Goal: Task Accomplishment & Management: Manage account settings

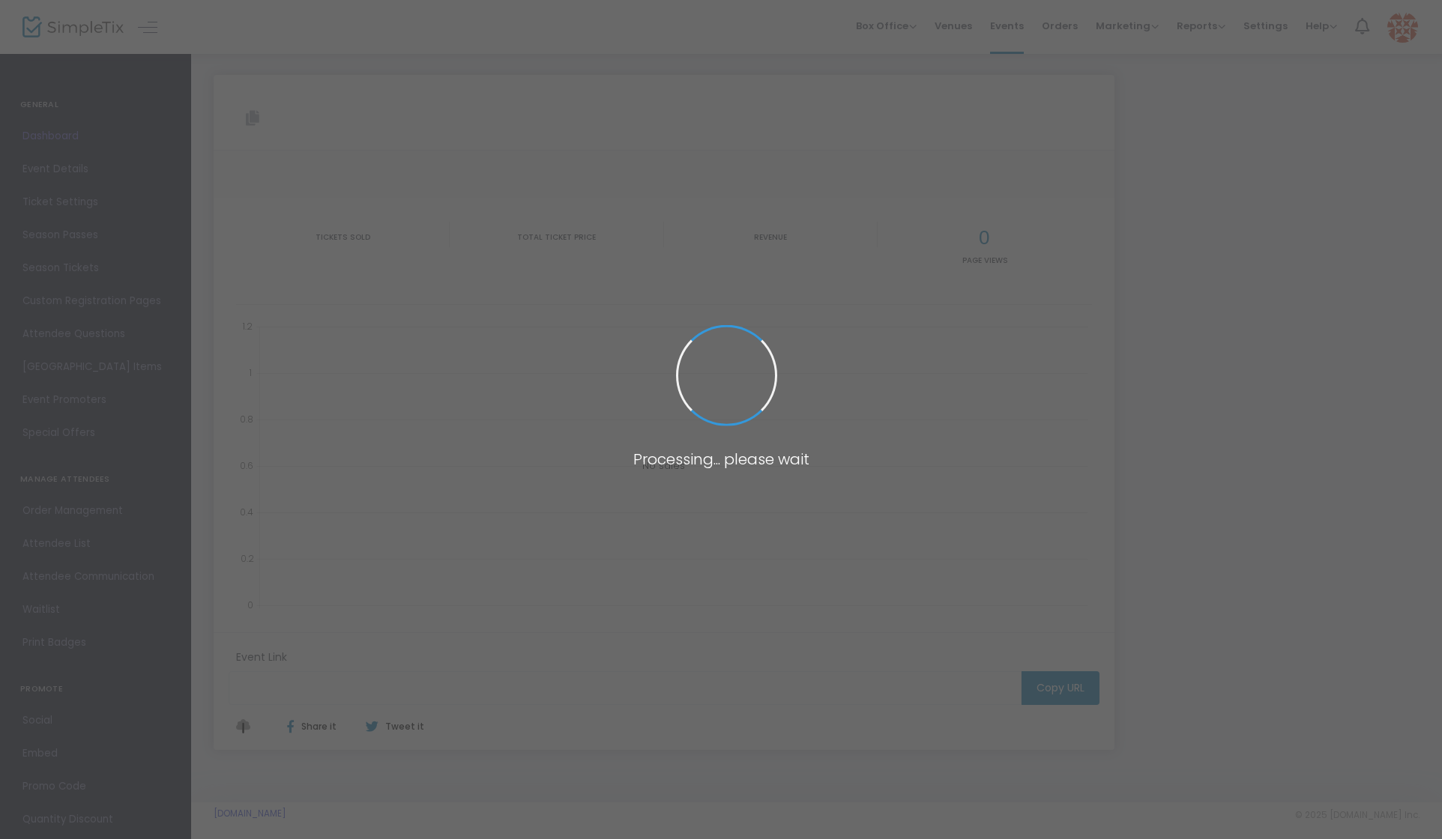
type input "[URL][DOMAIN_NAME]"
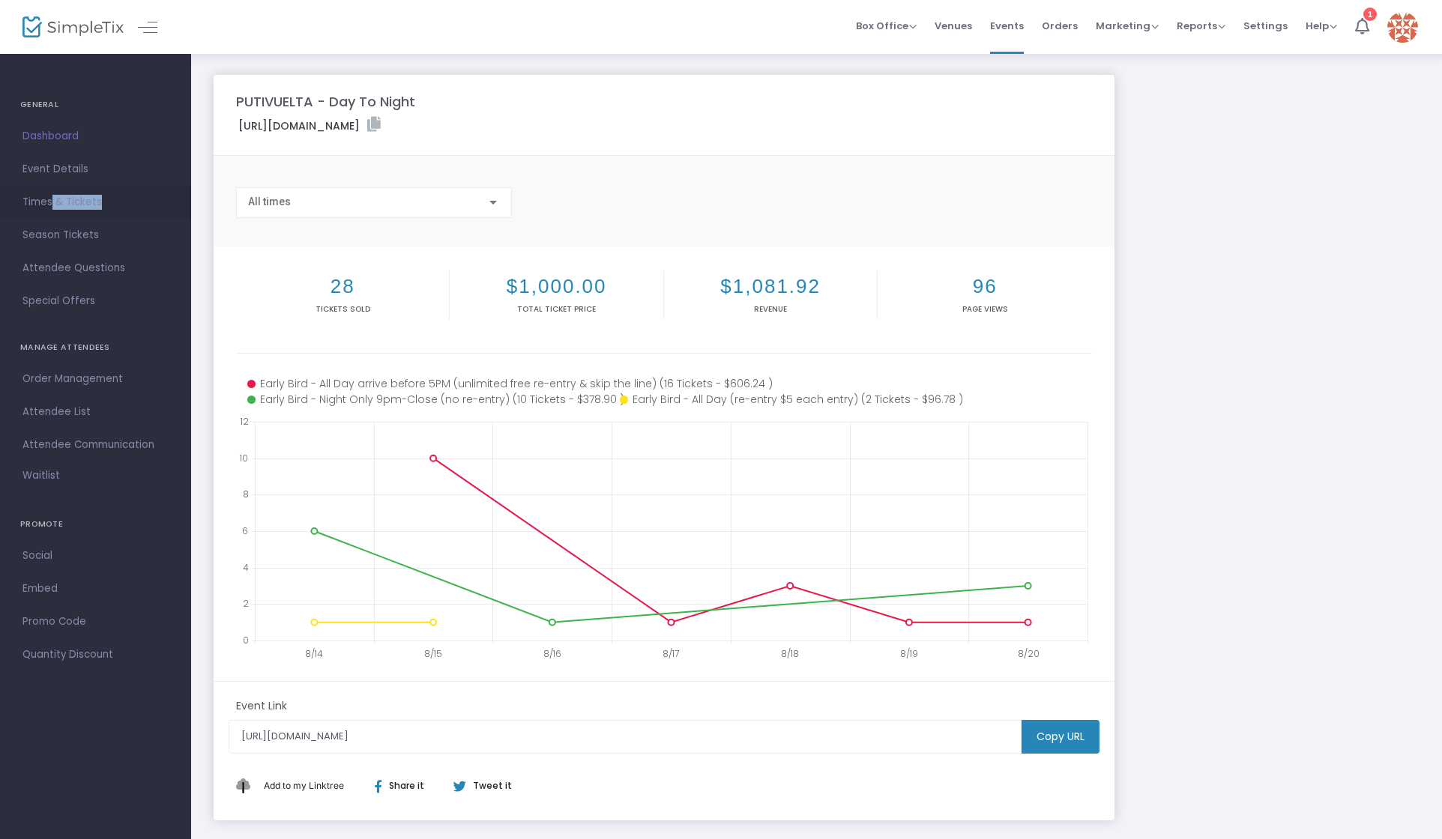
drag, startPoint x: 52, startPoint y: 206, endPoint x: 101, endPoint y: 211, distance: 49.0
click at [101, 211] on span "Times & Tickets" at bounding box center [95, 202] width 146 height 19
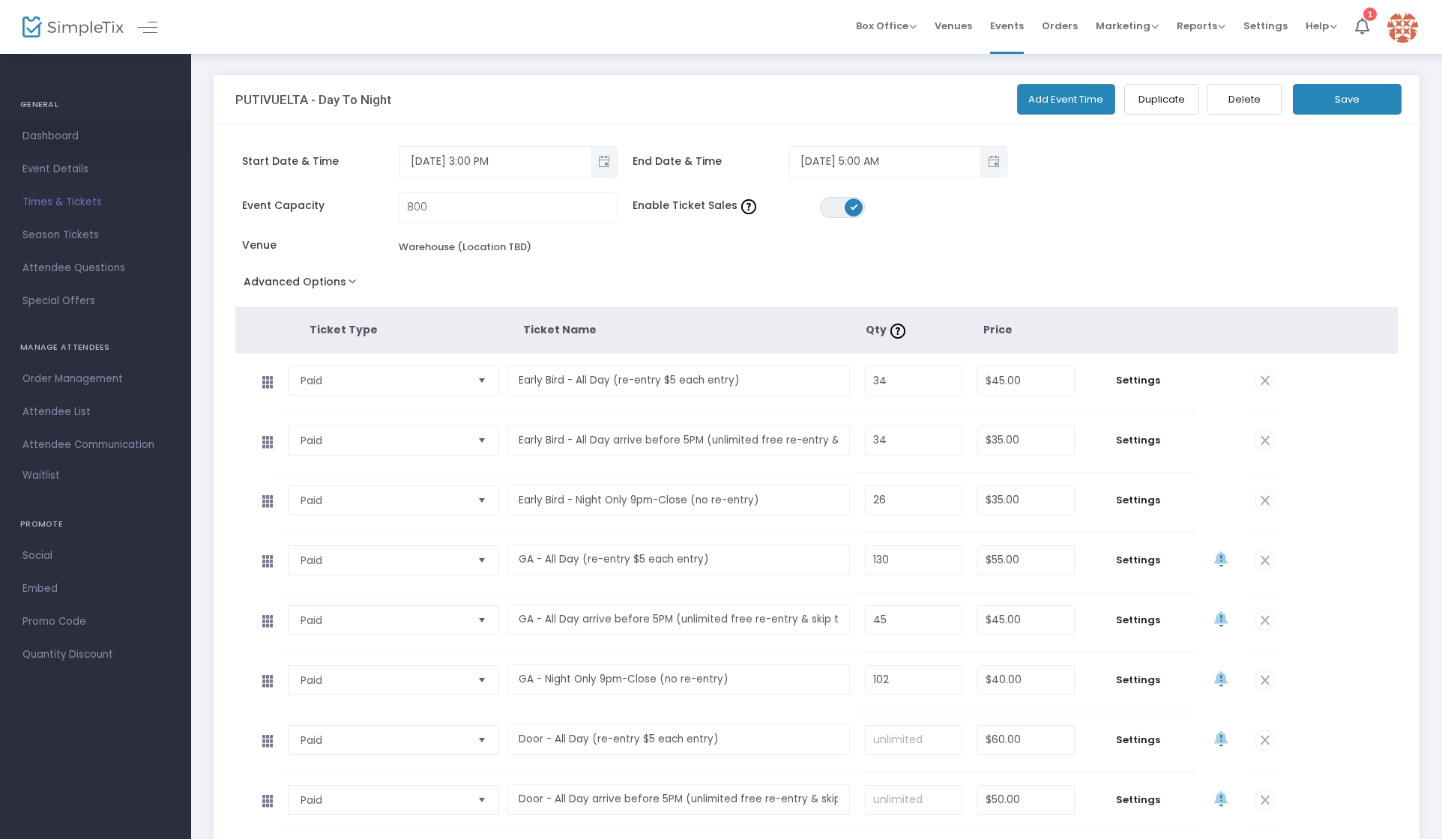
click at [52, 131] on span "Dashboard" at bounding box center [95, 136] width 146 height 19
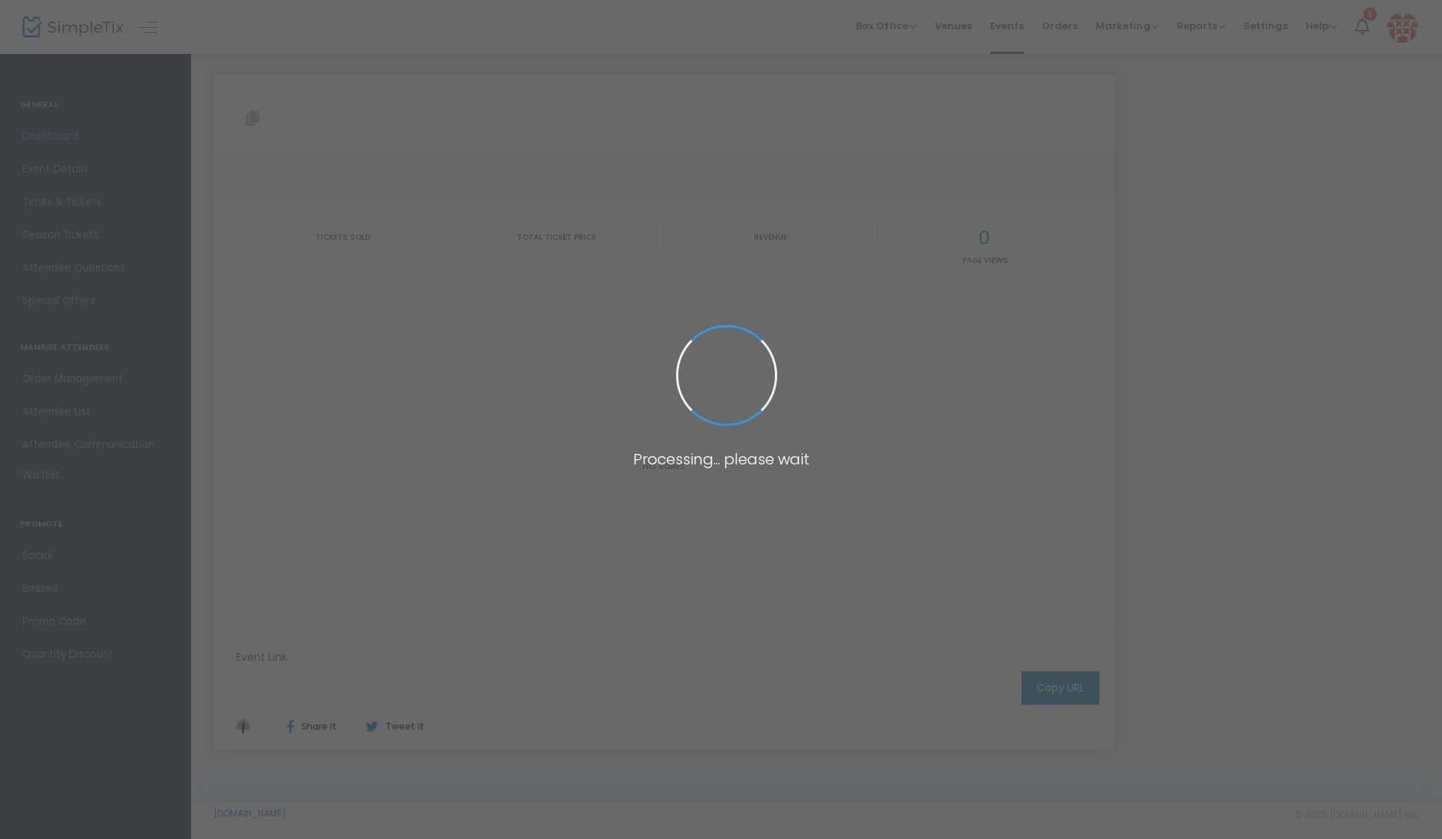
type input "[URL][DOMAIN_NAME]"
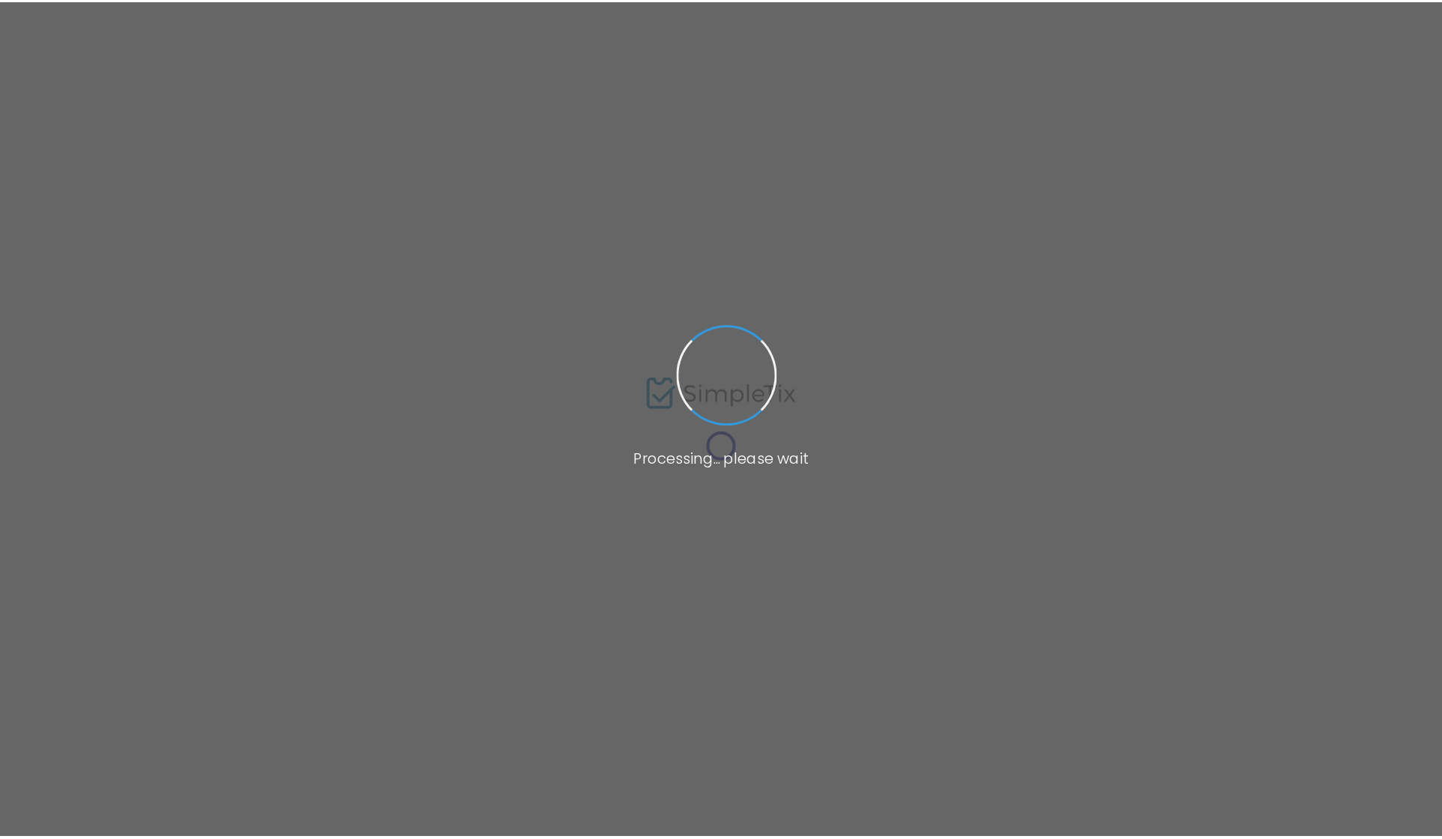
scroll to position [8, 0]
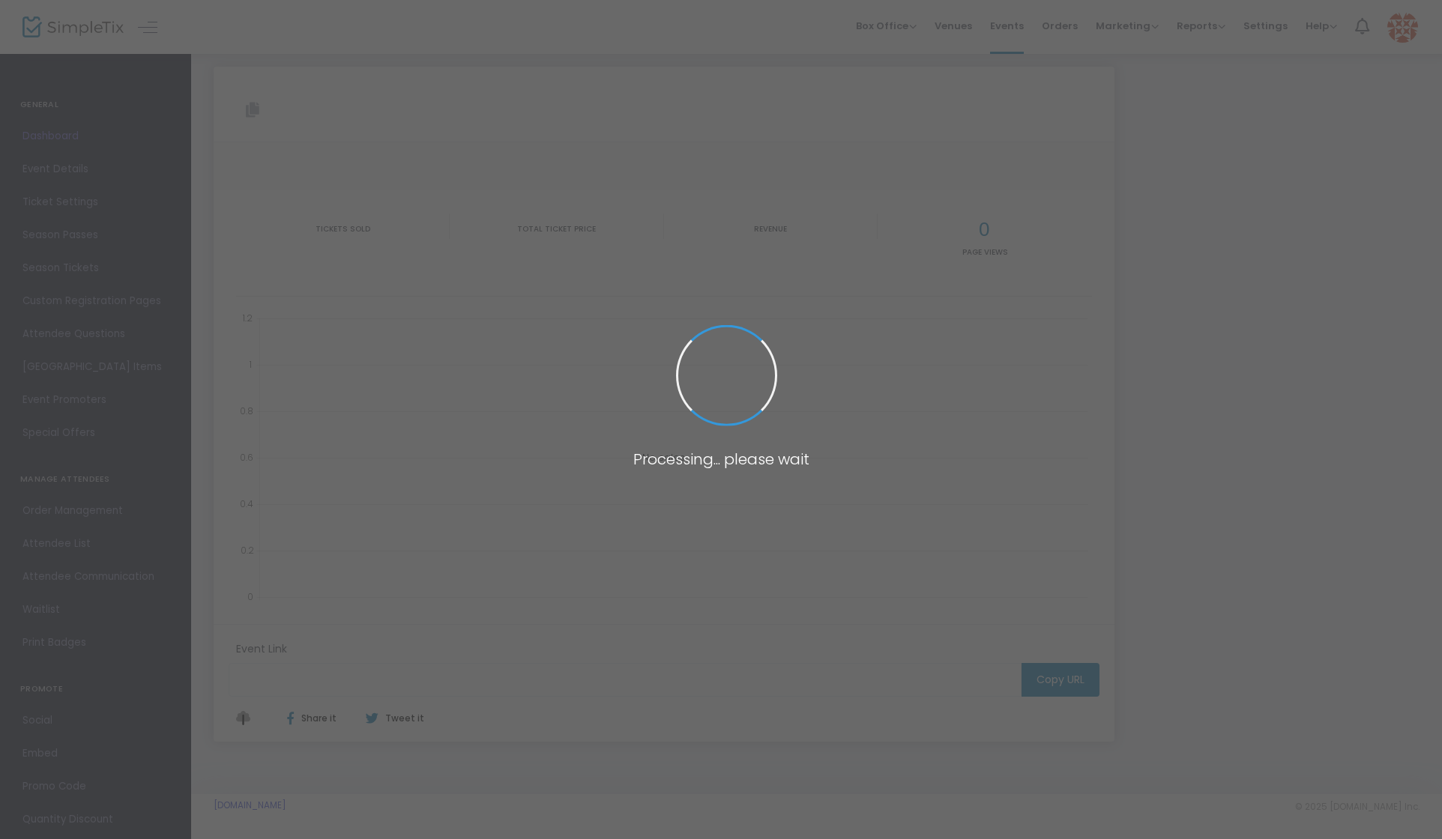
type input "[URL][DOMAIN_NAME]"
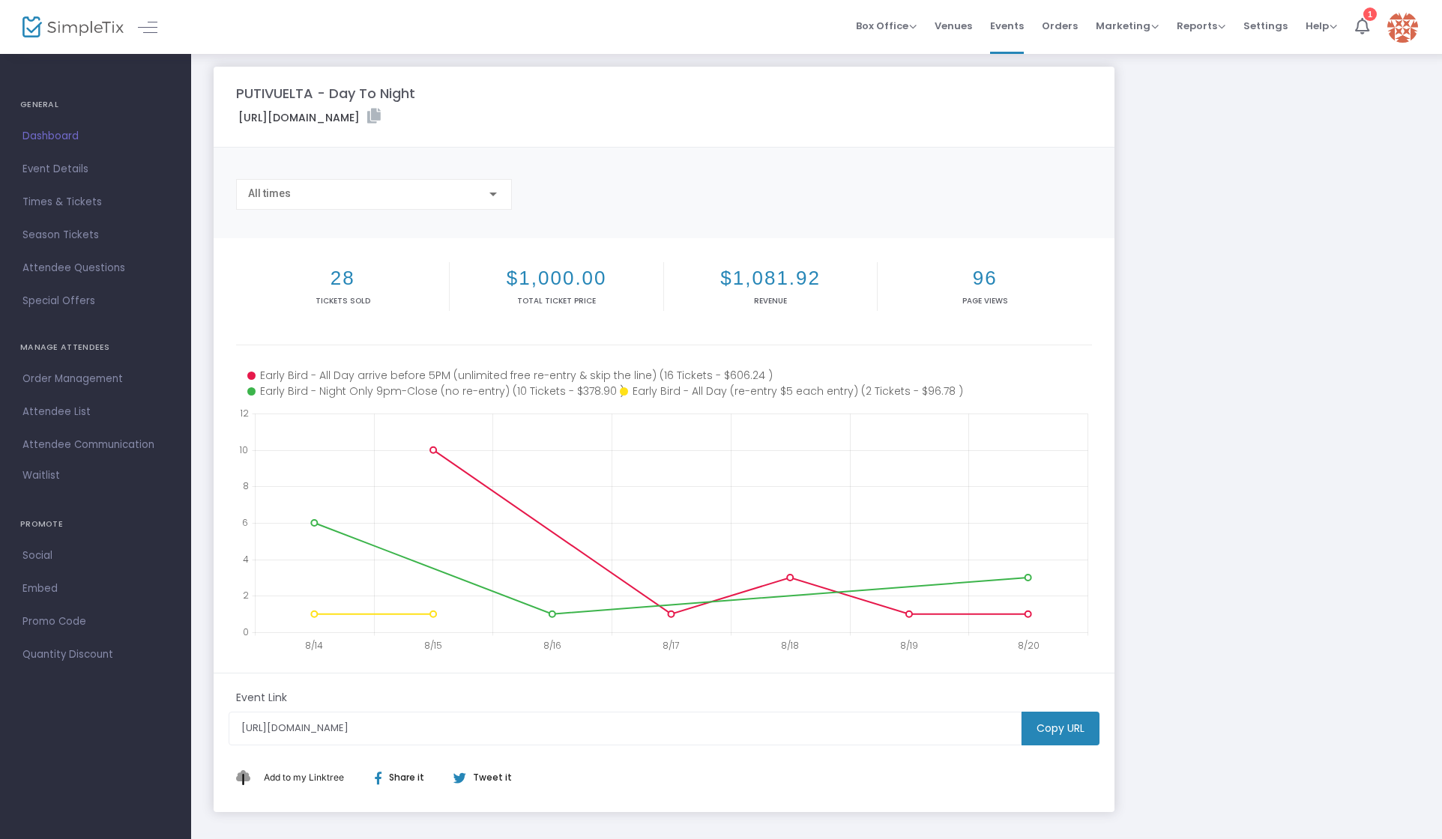
click at [343, 278] on h2 "28" at bounding box center [342, 278] width 207 height 23
click at [69, 202] on span "Times & Tickets" at bounding box center [95, 202] width 146 height 19
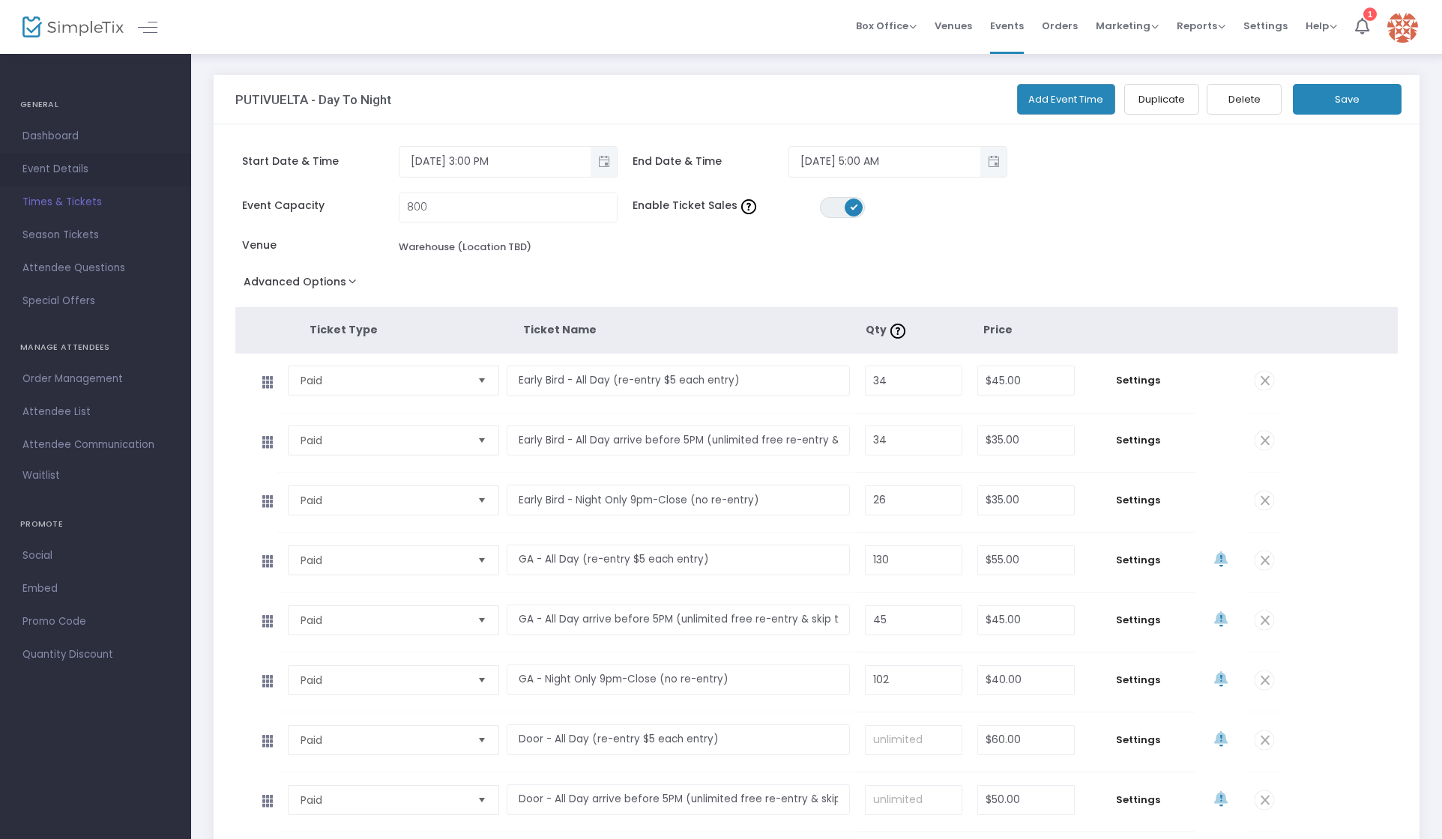
click at [73, 164] on span "Event Details" at bounding box center [95, 169] width 146 height 19
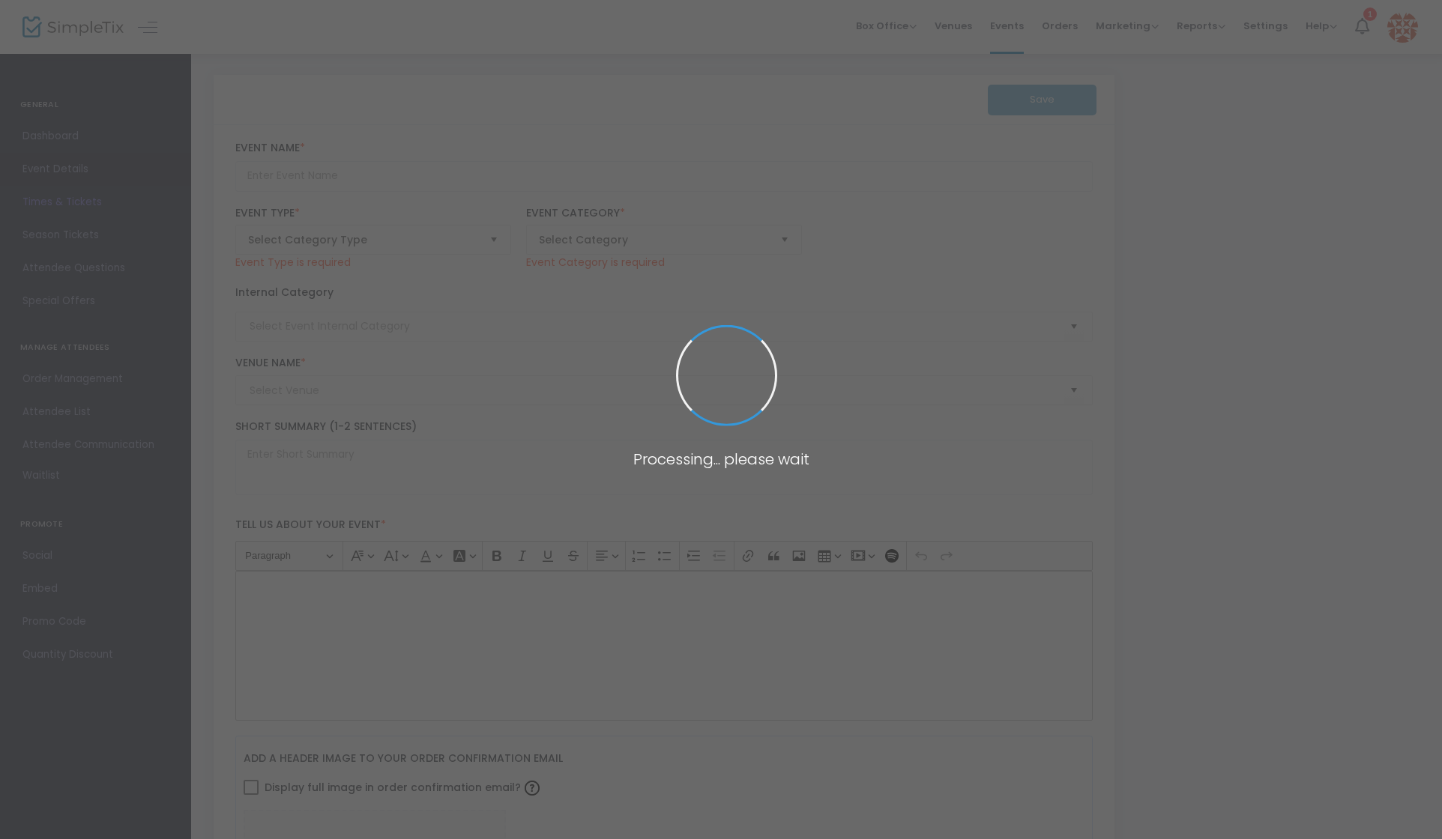
type input "PUTIVUELTA - Day To Night"
type textarea "🚨 We're back and we're making up for lost time! Love a day party? Love a night …"
type input "Buy Tickets"
type input "Warehouse (Location TBD)"
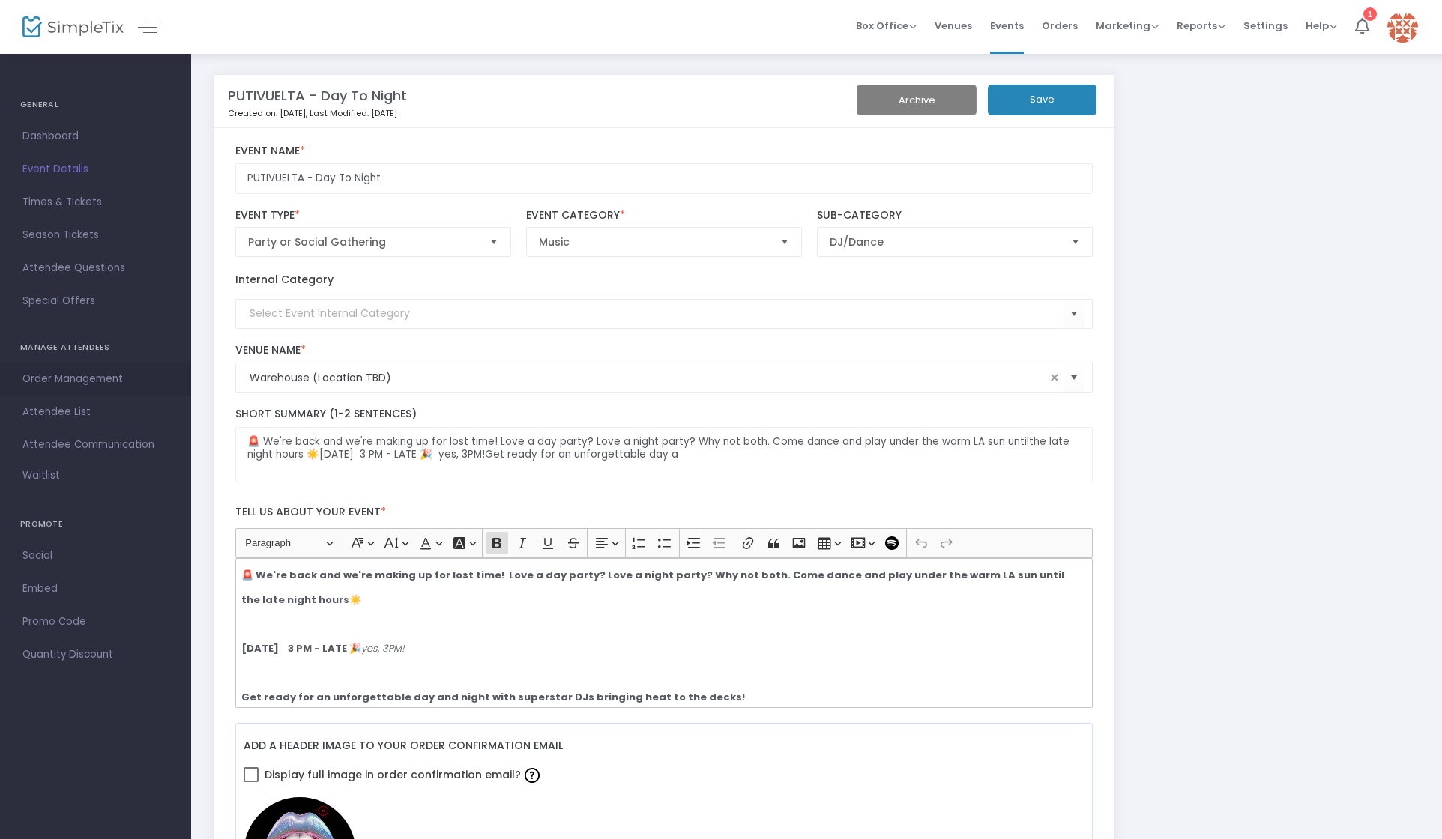
click at [65, 371] on span "Order Management" at bounding box center [95, 378] width 146 height 19
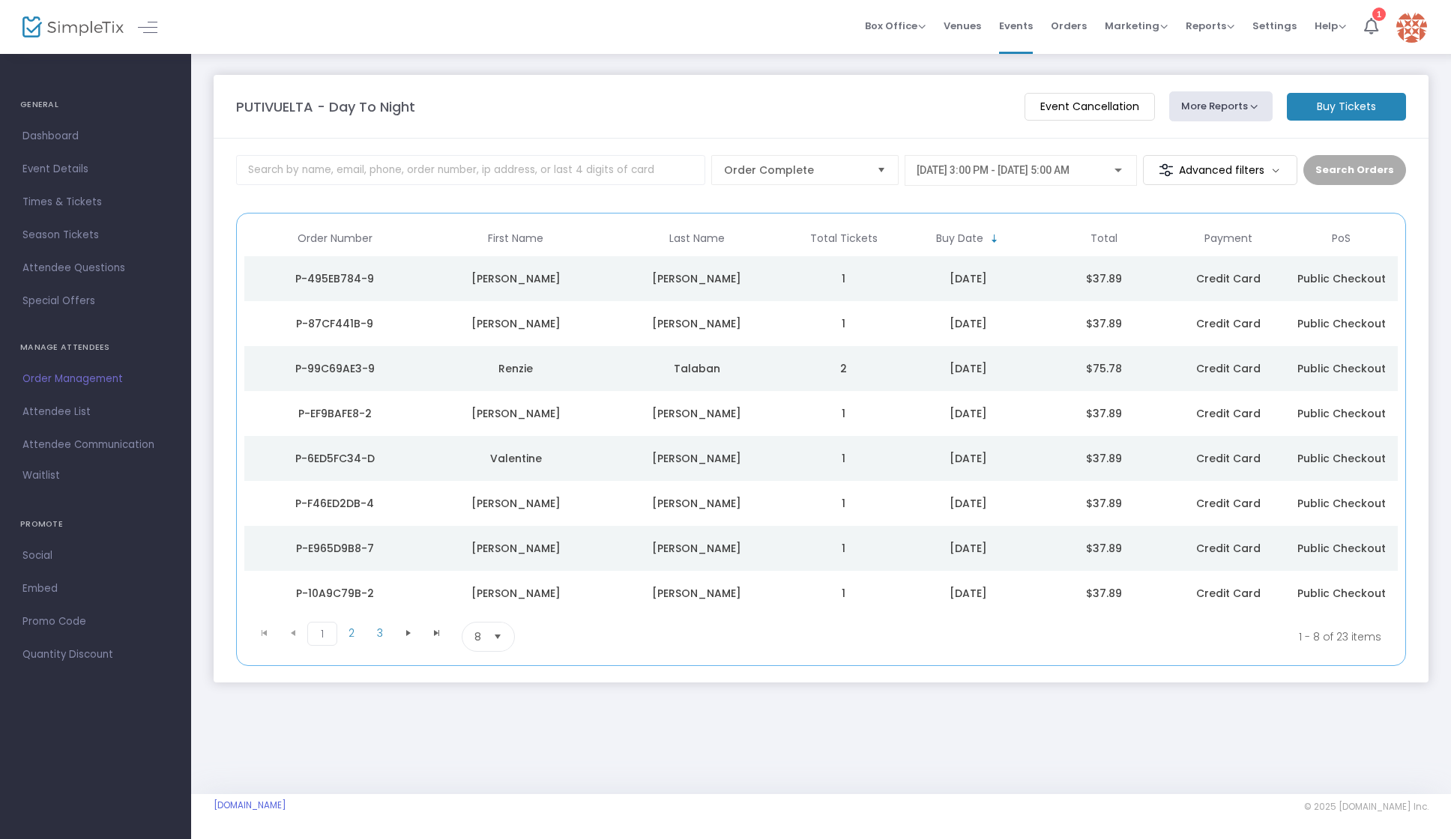
click at [492, 637] on span "Select" at bounding box center [498, 637] width 25 height 25
click at [489, 752] on span "100" at bounding box center [482, 757] width 16 height 15
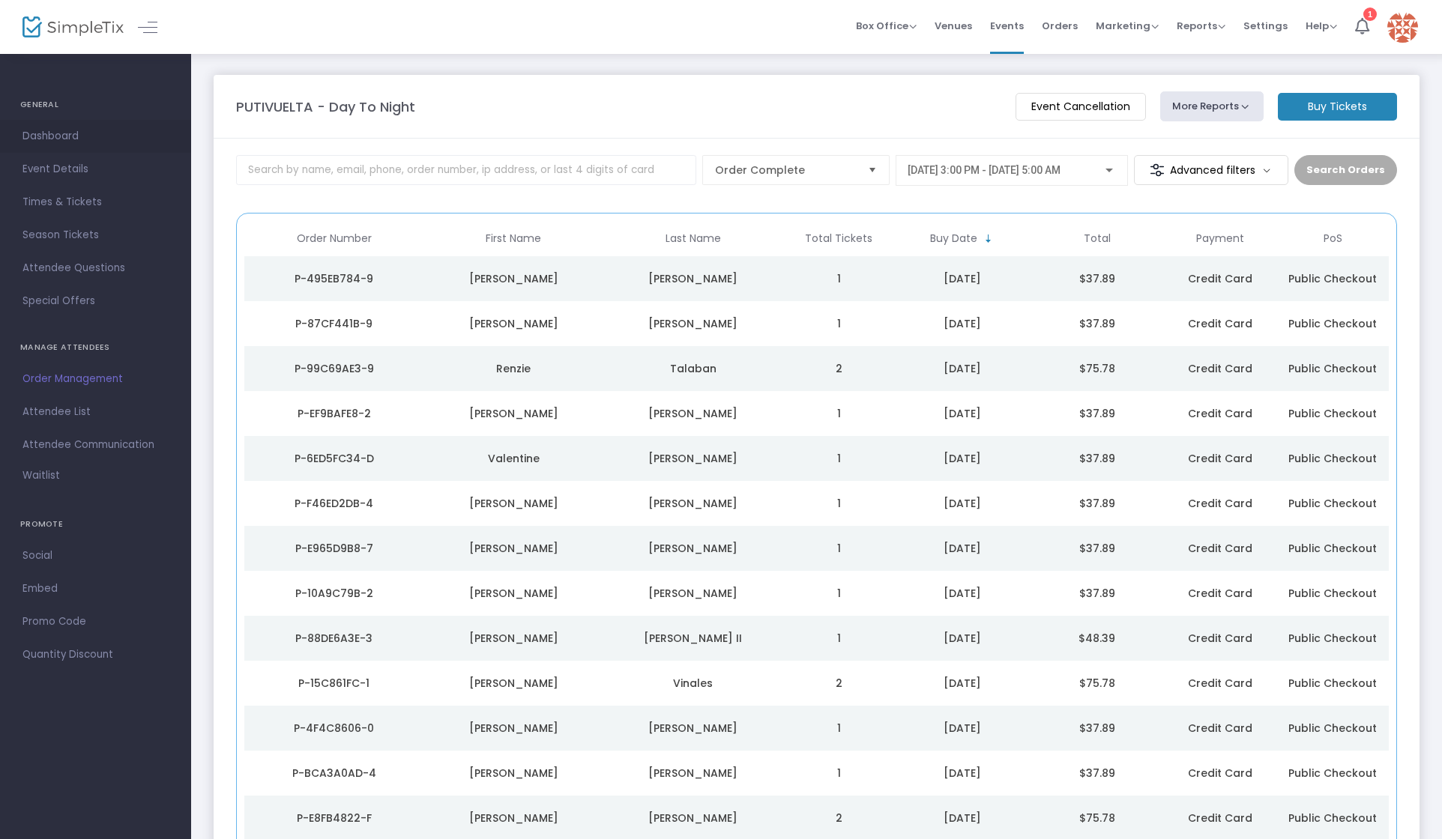
click at [48, 130] on span "Dashboard" at bounding box center [95, 136] width 146 height 19
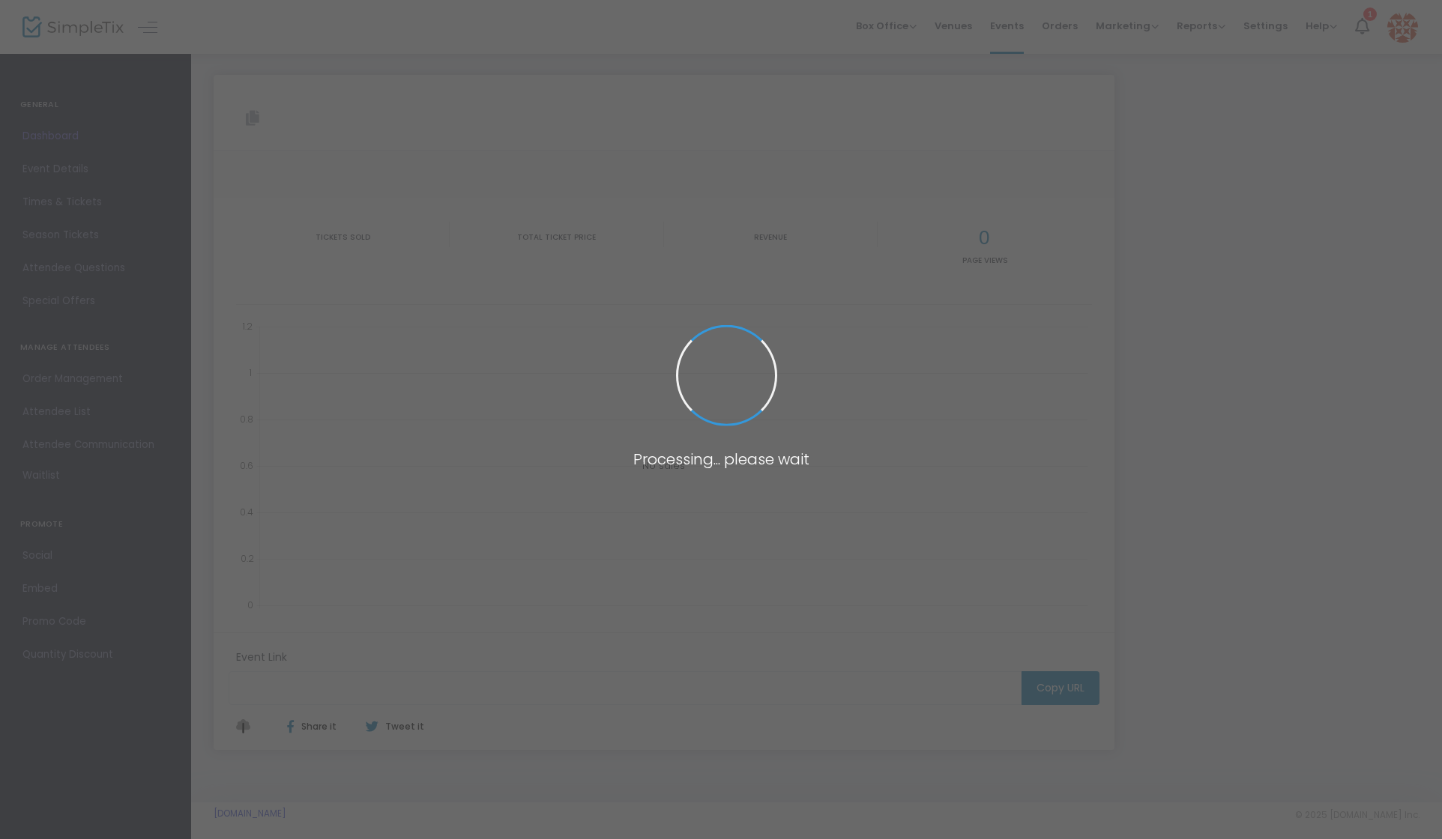
type input "[URL][DOMAIN_NAME]"
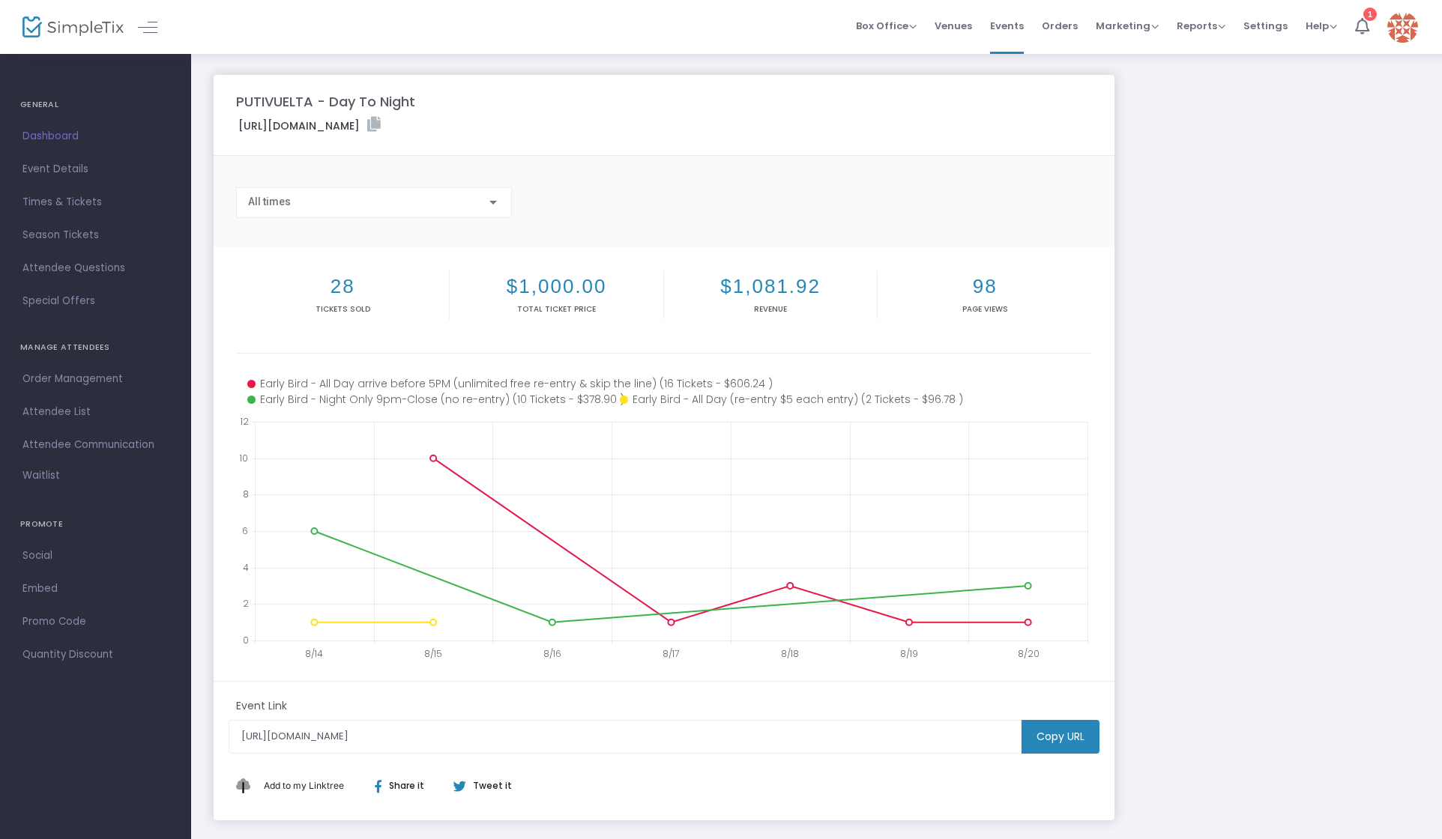
click at [1164, 274] on div "PUTIVUELTA - Day To Night https://www.simpletix.com/e/putivuelta-day-to-night-t…" at bounding box center [816, 448] width 1221 height 746
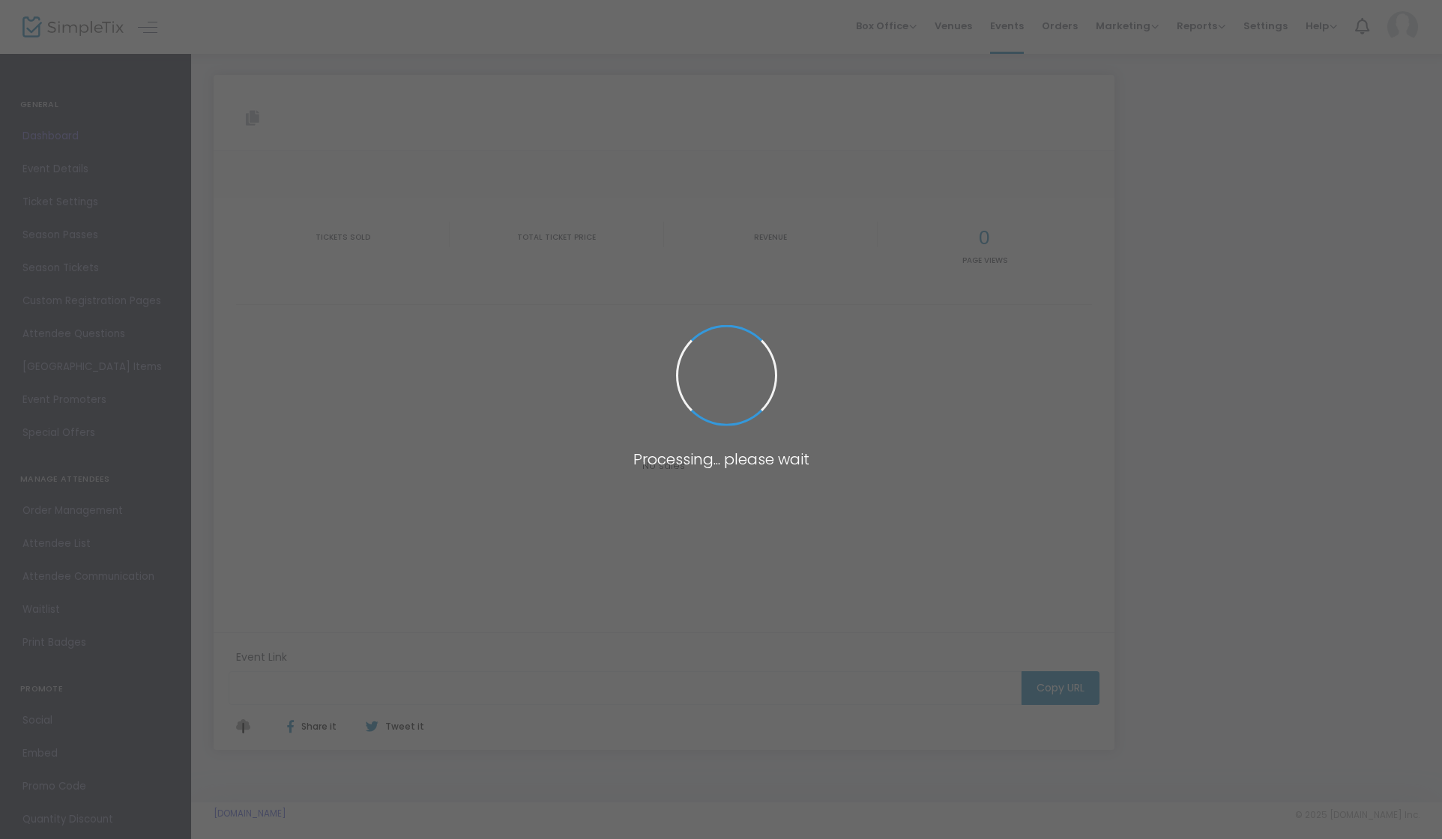
type input "[URL][DOMAIN_NAME]"
